Goal: Information Seeking & Learning: Understand process/instructions

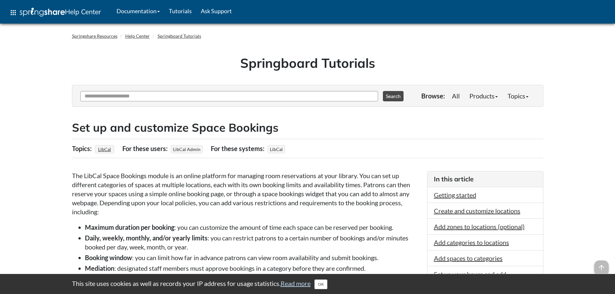
click at [186, 151] on span "LibCal Admin" at bounding box center [187, 149] width 32 height 8
click at [105, 149] on link "LibCal" at bounding box center [104, 149] width 15 height 9
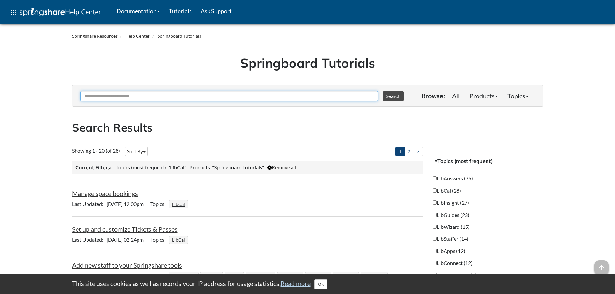
click at [188, 97] on input "Ask Another Question" at bounding box center [228, 96] width 297 height 10
type input "*****"
click at [383, 91] on button "Search" at bounding box center [393, 96] width 21 height 10
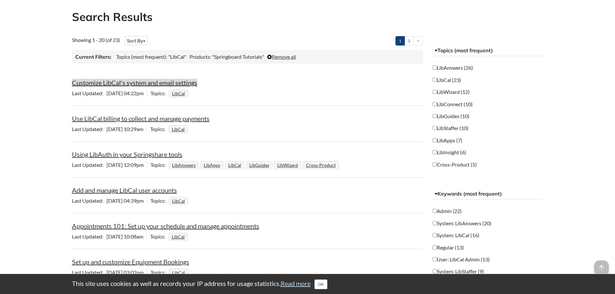
scroll to position [129, 0]
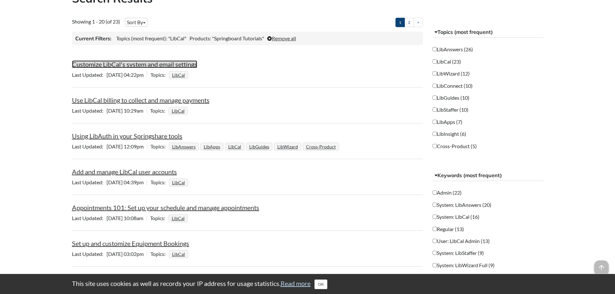
click at [145, 64] on link "Customize LibCal's system and email settings" at bounding box center [134, 64] width 125 height 8
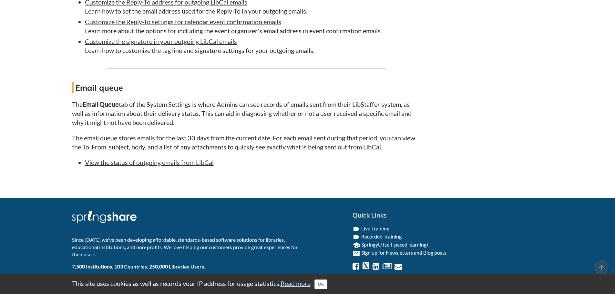
scroll to position [2420, 0]
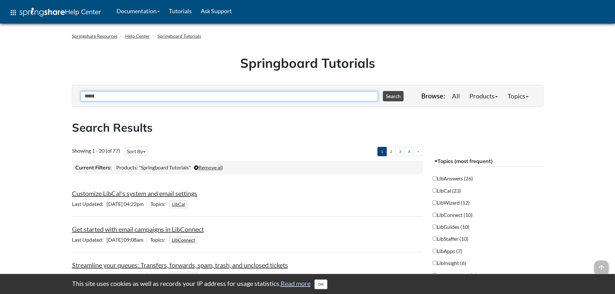
click at [162, 96] on input "*****" at bounding box center [228, 96] width 297 height 10
type input "*"
click at [450, 191] on label "LibCal (23)" at bounding box center [446, 190] width 28 height 7
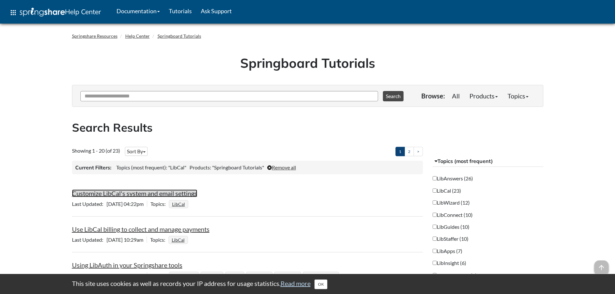
click at [174, 196] on link "Customize LibCal's system and email settings" at bounding box center [134, 193] width 125 height 8
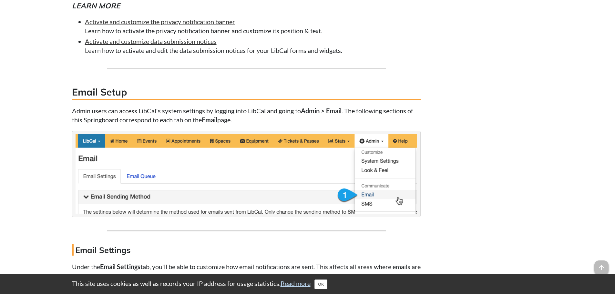
scroll to position [2033, 0]
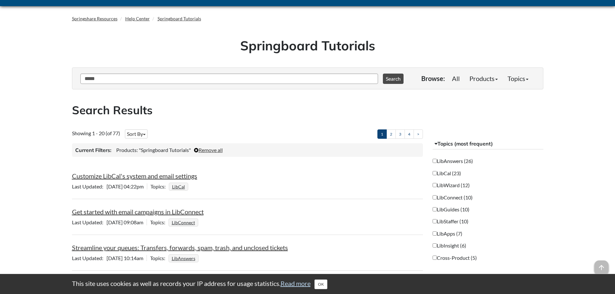
scroll to position [32, 0]
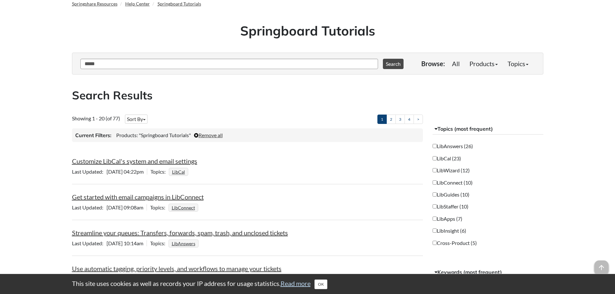
click at [450, 157] on label "LibCal (23)" at bounding box center [446, 158] width 28 height 7
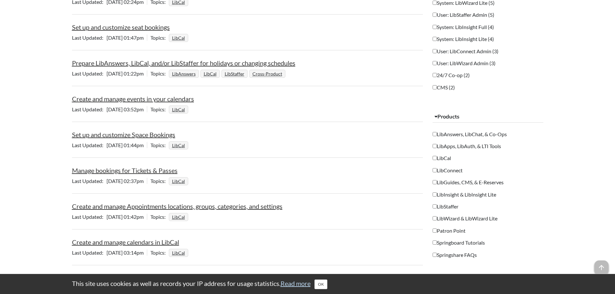
scroll to position [516, 0]
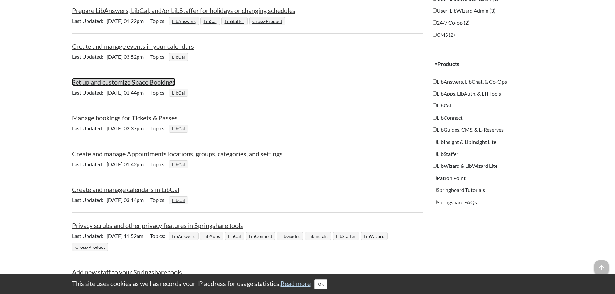
click at [137, 84] on link "Set up and customize Space Bookings" at bounding box center [123, 82] width 103 height 8
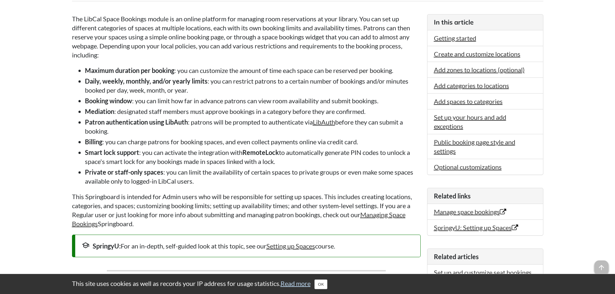
scroll to position [161, 0]
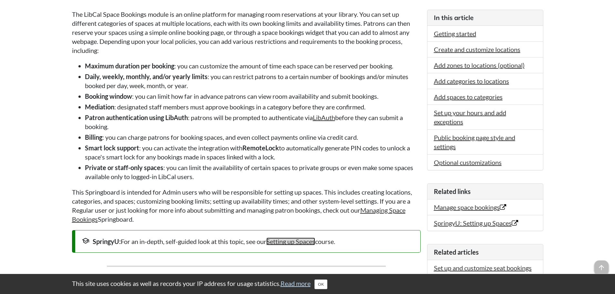
click at [299, 244] on link "Setting up Spaces" at bounding box center [290, 241] width 49 height 8
